Goal: Transaction & Acquisition: Purchase product/service

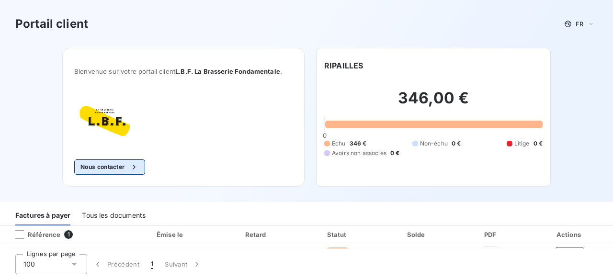
click at [121, 166] on button "Nous contacter" at bounding box center [109, 167] width 71 height 15
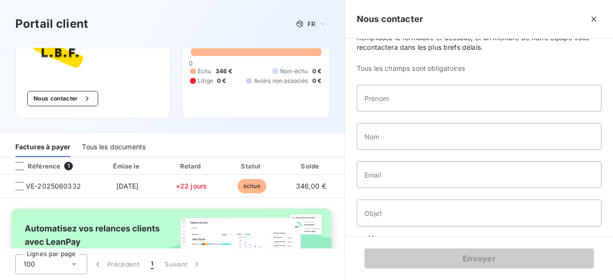
scroll to position [140, 0]
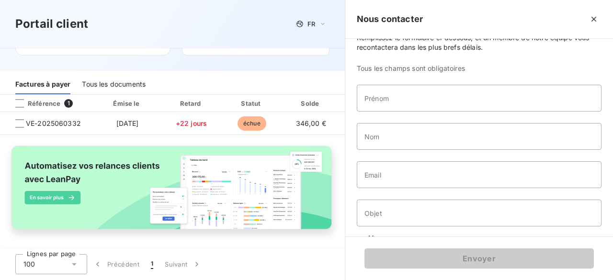
click at [593, 19] on icon "button" at bounding box center [594, 19] width 10 height 10
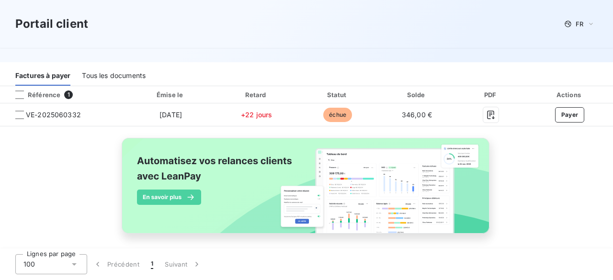
scroll to position [132, 0]
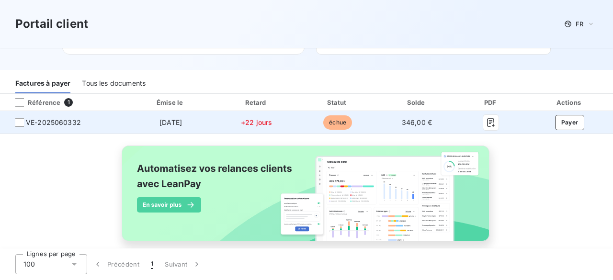
click at [217, 117] on td "+22 jours" at bounding box center [257, 122] width 82 height 23
click at [17, 125] on div at bounding box center [19, 122] width 9 height 9
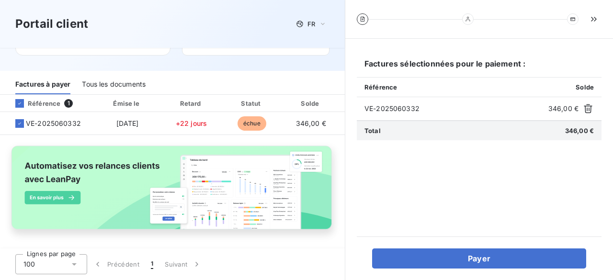
click at [470, 241] on div "Payer" at bounding box center [479, 253] width 245 height 32
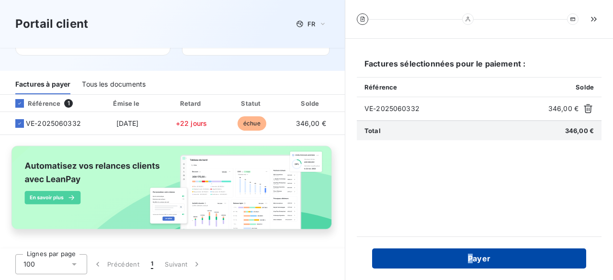
click at [475, 263] on button "Payer" at bounding box center [479, 259] width 214 height 20
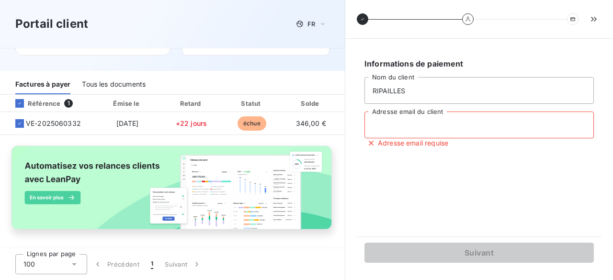
click at [426, 130] on input "Adresse email du client" at bounding box center [479, 125] width 229 height 27
type input "[EMAIL_ADDRESS][DOMAIN_NAME]"
